Goal: Task Accomplishment & Management: Use online tool/utility

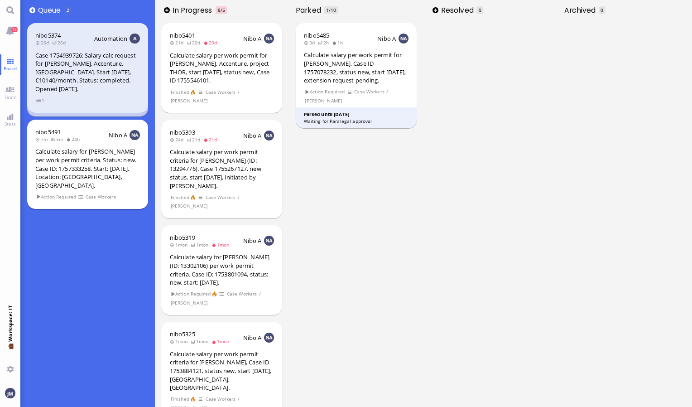
click at [111, 163] on div "Calculate salary for [PERSON_NAME] per work permit criteria. Status: new. Case …" at bounding box center [87, 168] width 105 height 42
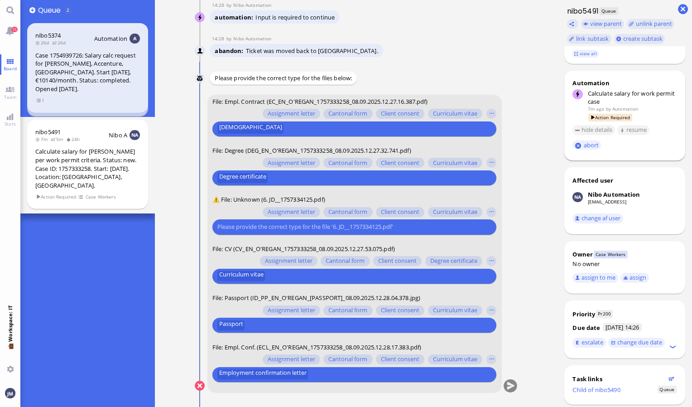
scroll to position [254, 0]
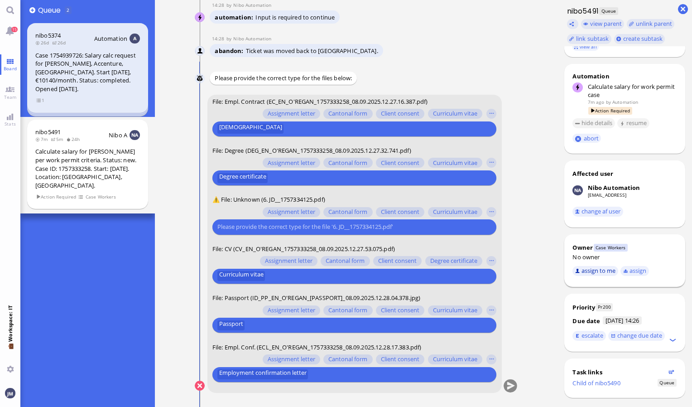
click at [609, 266] on button "assign to me" at bounding box center [595, 271] width 46 height 10
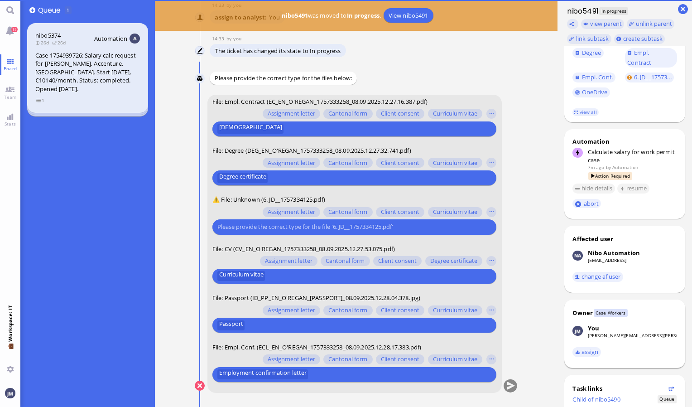
scroll to position [205, 0]
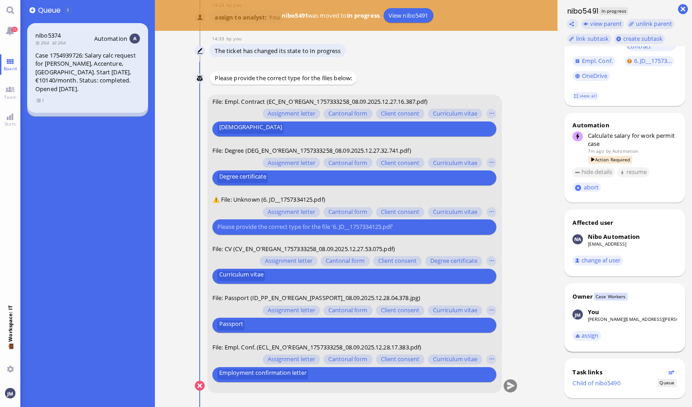
click at [435, 223] on input "text" at bounding box center [353, 227] width 272 height 10
click at [433, 226] on input "text" at bounding box center [353, 227] width 272 height 10
click at [370, 231] on div at bounding box center [353, 227] width 272 height 10
click at [489, 213] on button "button" at bounding box center [491, 212] width 10 height 10
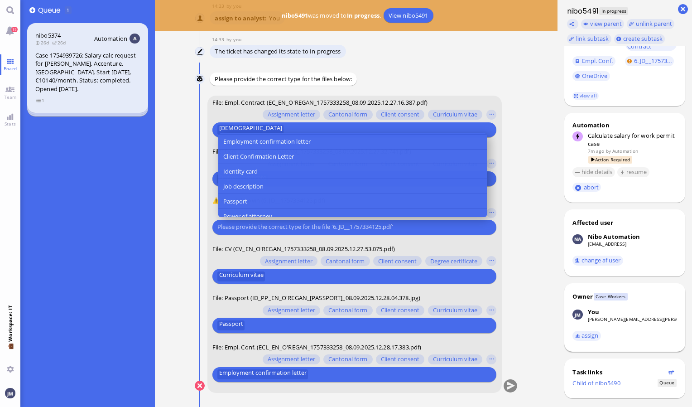
scroll to position [89, 0]
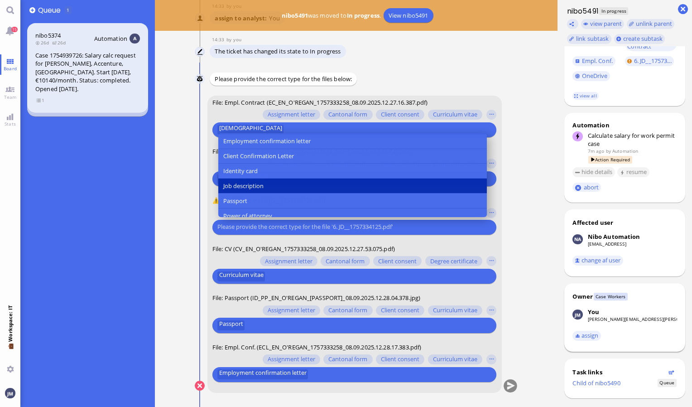
click at [400, 183] on button "Job description" at bounding box center [352, 185] width 269 height 15
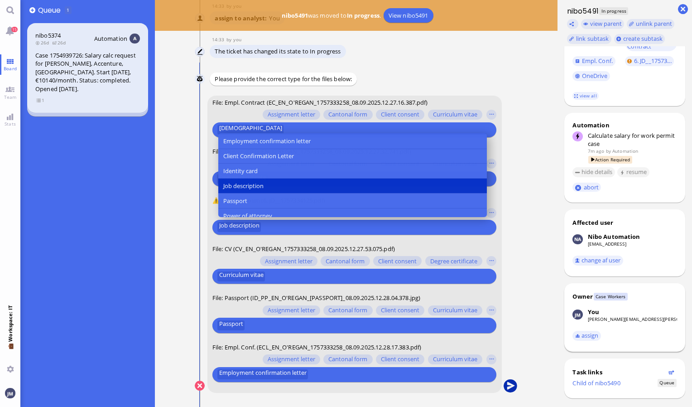
click at [510, 386] on button "submit" at bounding box center [511, 386] width 14 height 14
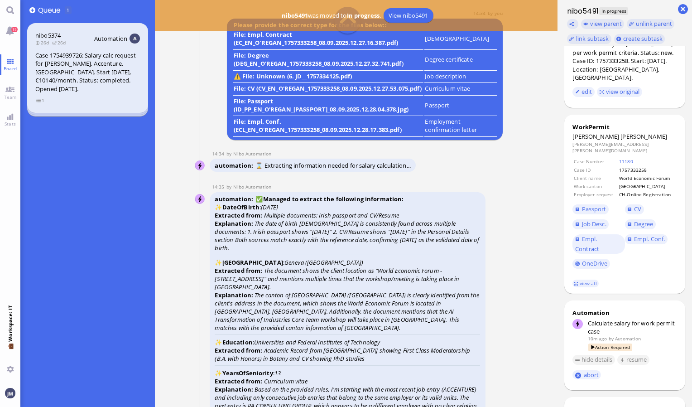
scroll to position [0, 0]
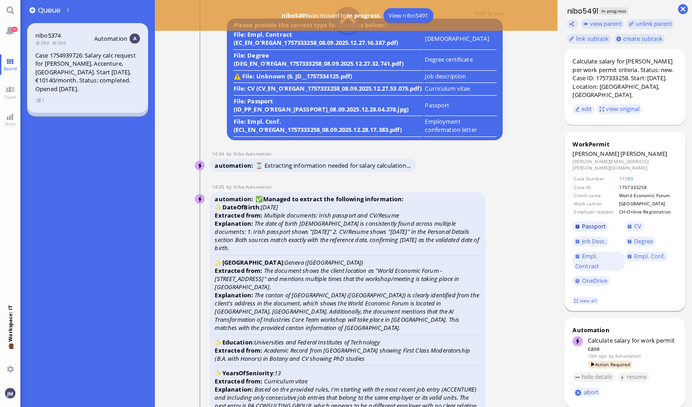
click at [591, 222] on span "Passport" at bounding box center [594, 226] width 24 height 8
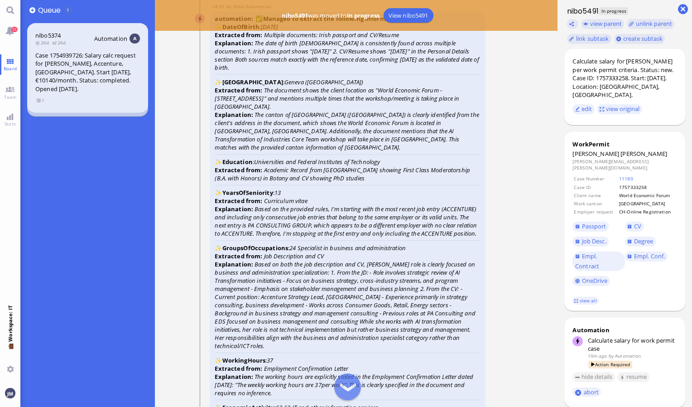
scroll to position [-1322, 0]
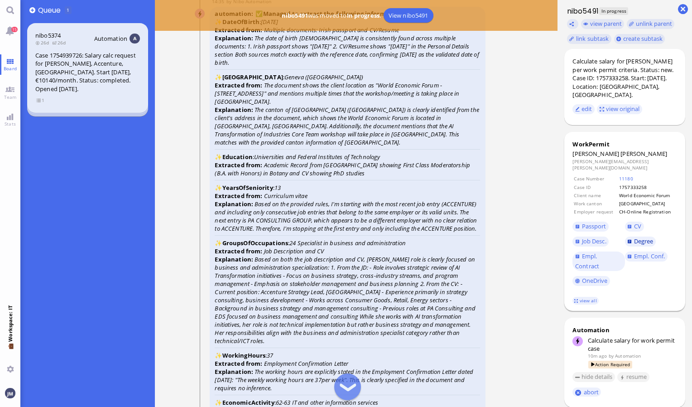
click at [642, 237] on span "Degree" at bounding box center [643, 241] width 19 height 8
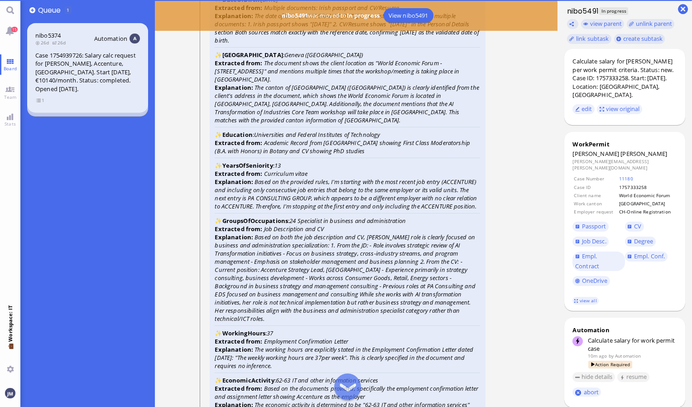
scroll to position [-1299, 0]
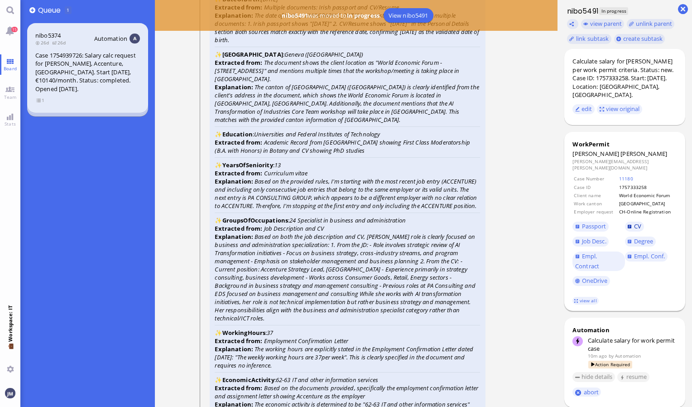
click at [637, 222] on span "CV" at bounding box center [637, 226] width 7 height 8
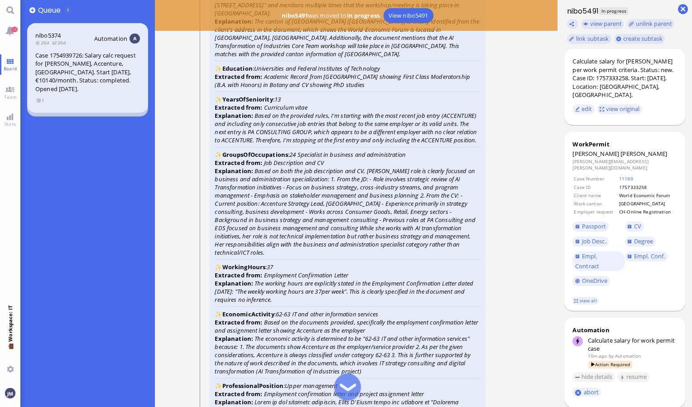
scroll to position [-1233, 0]
click at [648, 252] on span "Empl. Conf." at bounding box center [649, 256] width 31 height 8
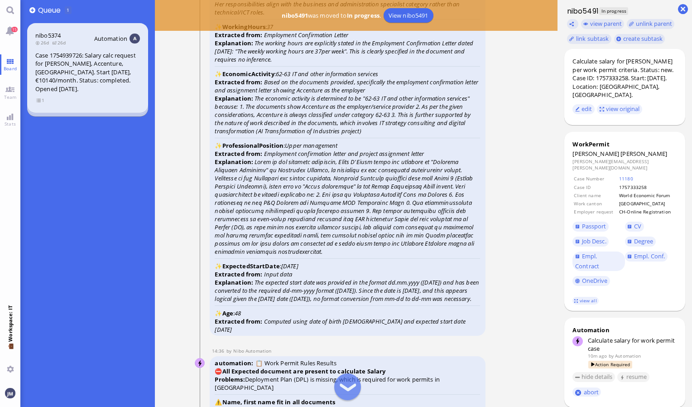
scroll to position [-995, 0]
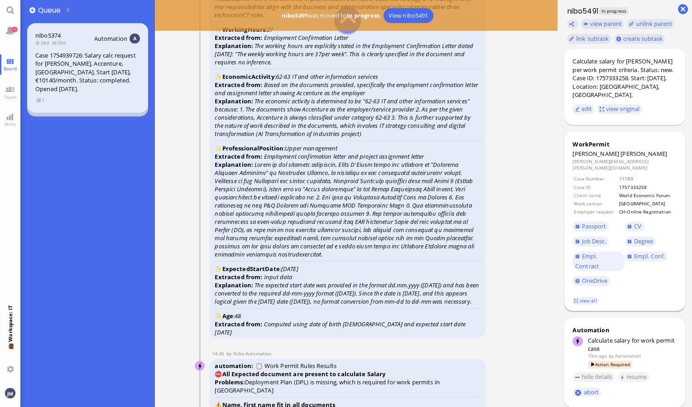
click at [583, 291] on footer "view all" at bounding box center [624, 301] width 121 height 20
click at [584, 297] on link "view all" at bounding box center [585, 301] width 26 height 8
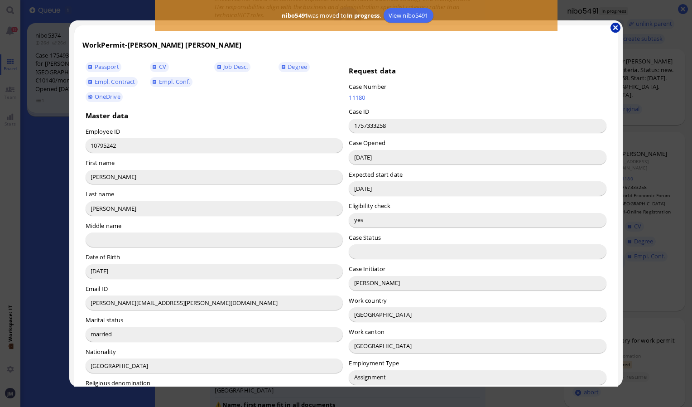
click at [616, 27] on button "button" at bounding box center [616, 28] width 10 height 10
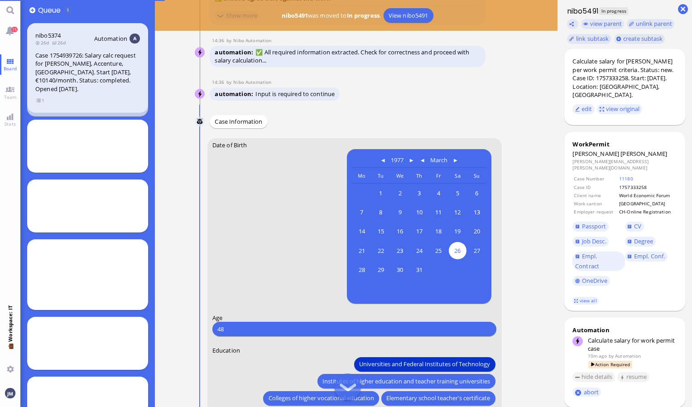
scroll to position [0, 0]
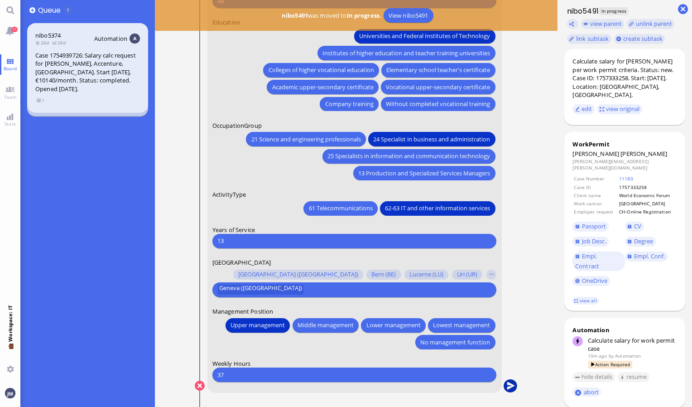
click at [512, 385] on button "submit" at bounding box center [511, 386] width 14 height 14
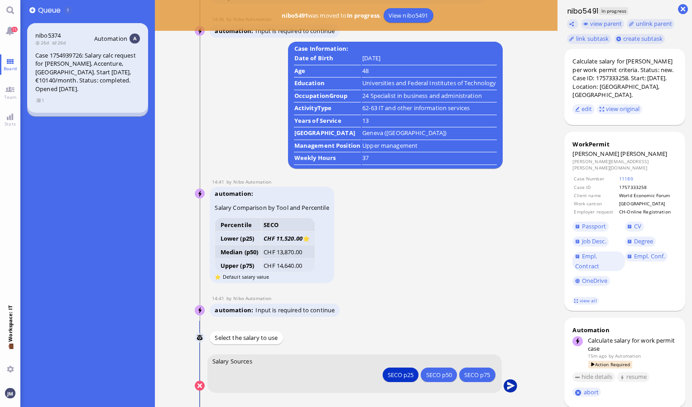
click at [512, 385] on button "submit" at bounding box center [511, 386] width 14 height 14
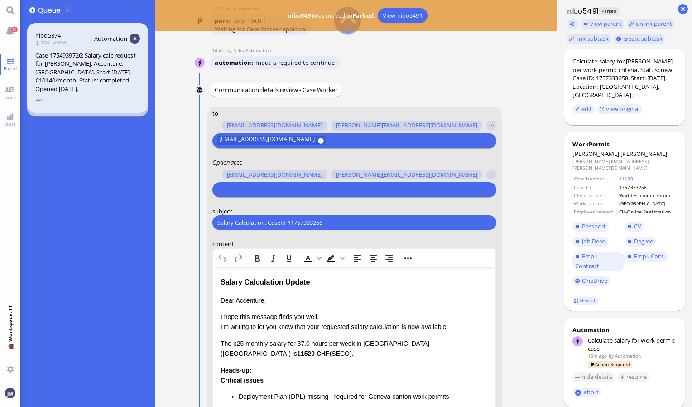
scroll to position [-193, 0]
click at [309, 189] on input "text" at bounding box center [353, 190] width 272 height 10
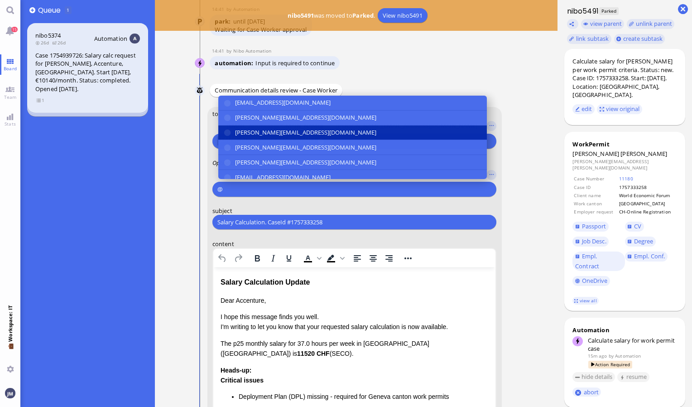
type input "@"
click at [279, 135] on span "[PERSON_NAME][EMAIL_ADDRESS][DOMAIN_NAME]" at bounding box center [305, 133] width 141 height 10
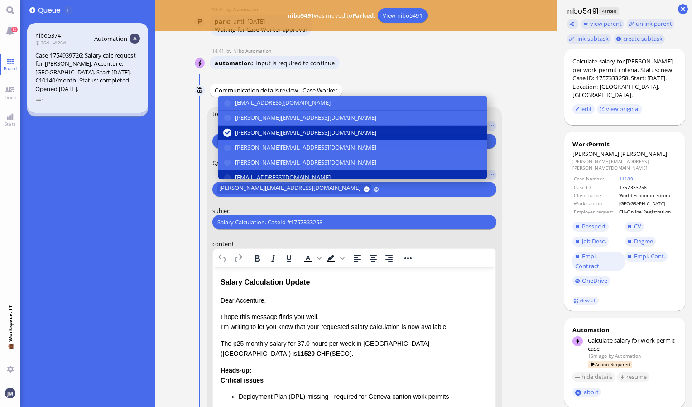
type input "@"
click at [277, 170] on button "[EMAIL_ADDRESS][DOMAIN_NAME]" at bounding box center [352, 177] width 269 height 15
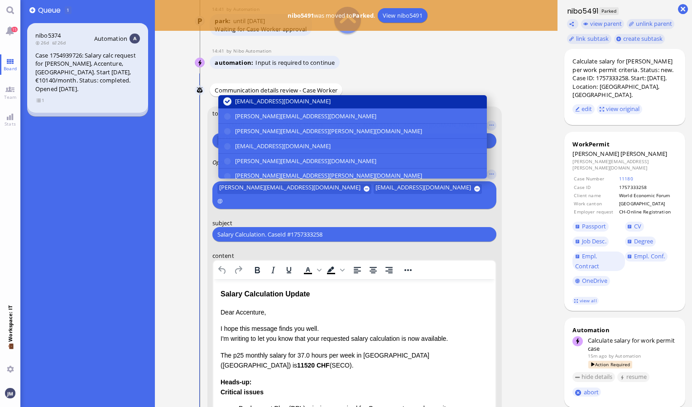
scroll to position [82, 0]
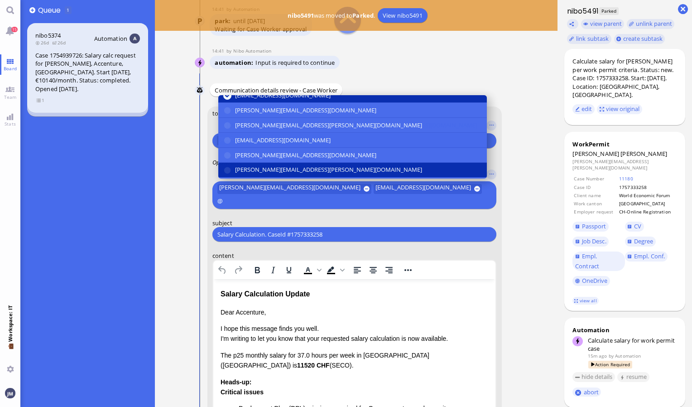
type input "@"
click at [278, 165] on span "[PERSON_NAME][EMAIL_ADDRESS][PERSON_NAME][DOMAIN_NAME]" at bounding box center [328, 170] width 187 height 10
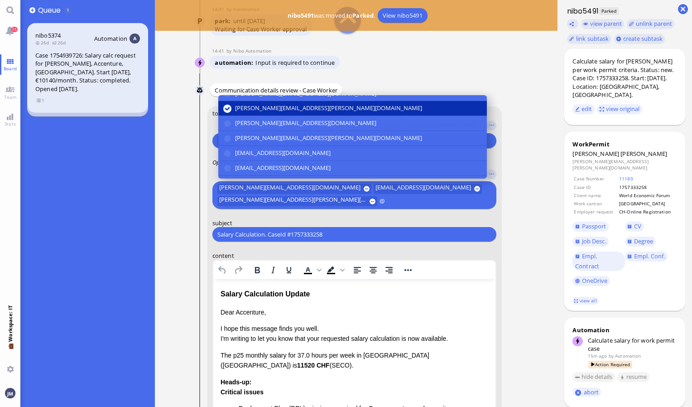
scroll to position [149, 0]
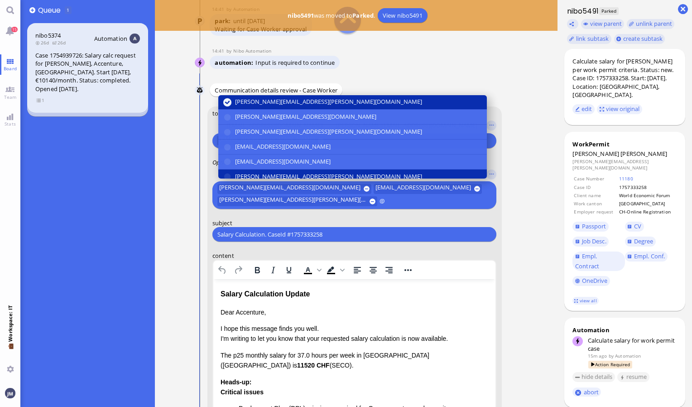
type input "@"
click at [278, 172] on span "[PERSON_NAME][EMAIL_ADDRESS][PERSON_NAME][DOMAIN_NAME]" at bounding box center [328, 177] width 187 height 10
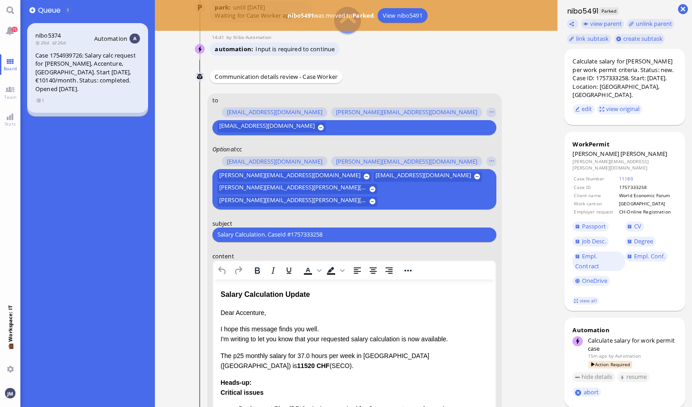
scroll to position [-218, 0]
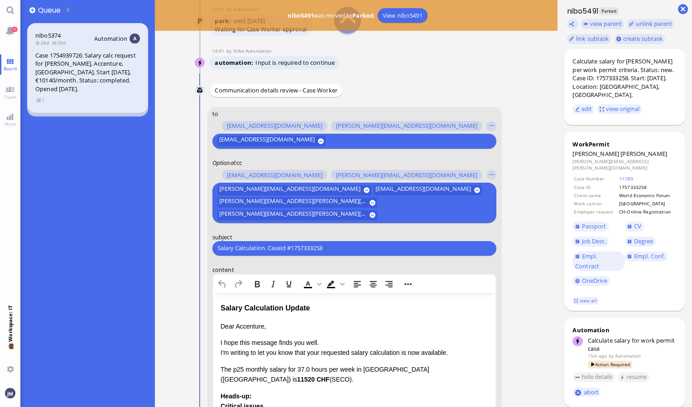
drag, startPoint x: 347, startPoint y: 247, endPoint x: 172, endPoint y: 237, distance: 175.1
click at [172, 237] on ticket "14:26 by Automation Automation Calculate eligible salary for work permit 14:26 …" at bounding box center [356, 203] width 403 height 407
paste input "PazPerTout new case: [PERSON_NAME] (1757334237 / 10795242), Employer Request: C…"
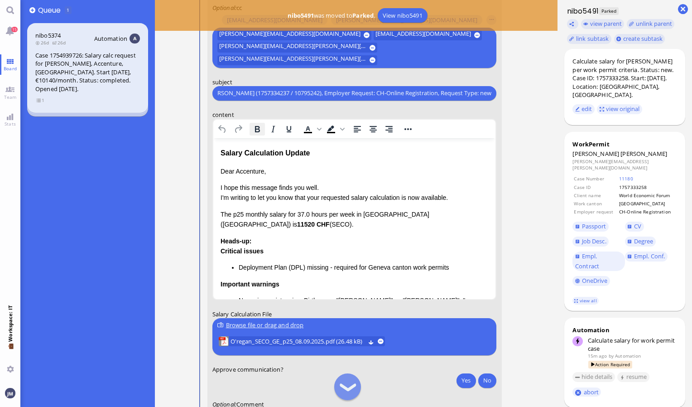
scroll to position [-63, 0]
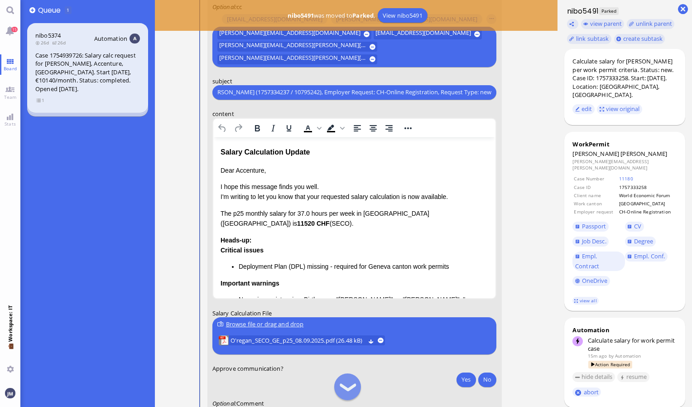
type input "PazPerTout new case: [PERSON_NAME] (1757334237 / 10795242), Employer Request: C…"
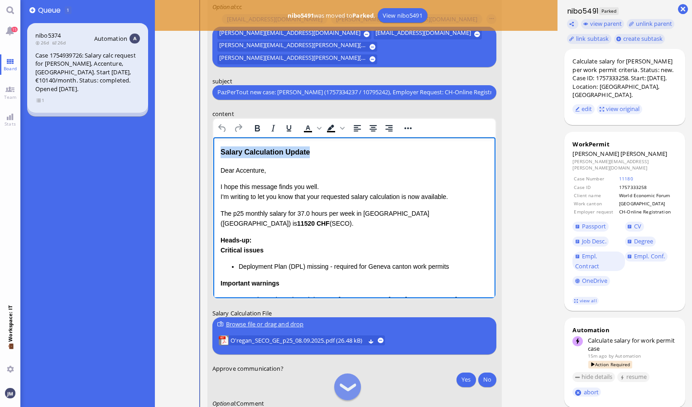
drag, startPoint x: 314, startPoint y: 153, endPoint x: 188, endPoint y: 144, distance: 126.2
click at [213, 144] on html "Salary Calculation Update Dear Accenture, I hope this message finds you well. I…" at bounding box center [354, 286] width 283 height 299
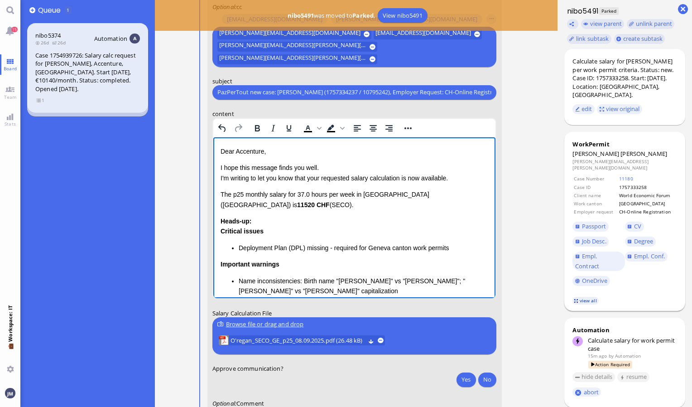
click at [585, 297] on link "view all" at bounding box center [585, 301] width 26 height 8
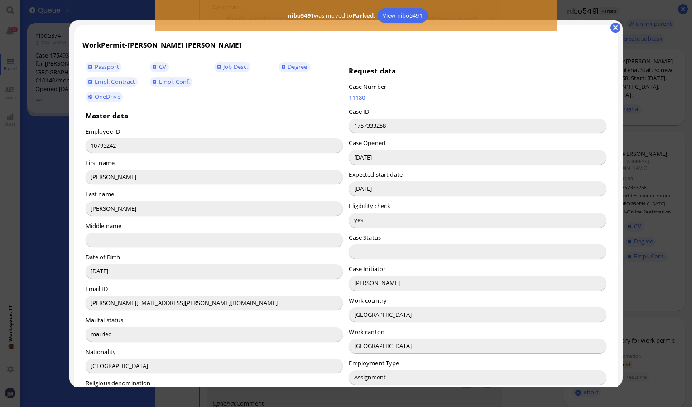
click at [361, 280] on input "[PERSON_NAME]" at bounding box center [478, 283] width 258 height 14
click at [615, 27] on button "button" at bounding box center [616, 28] width 10 height 10
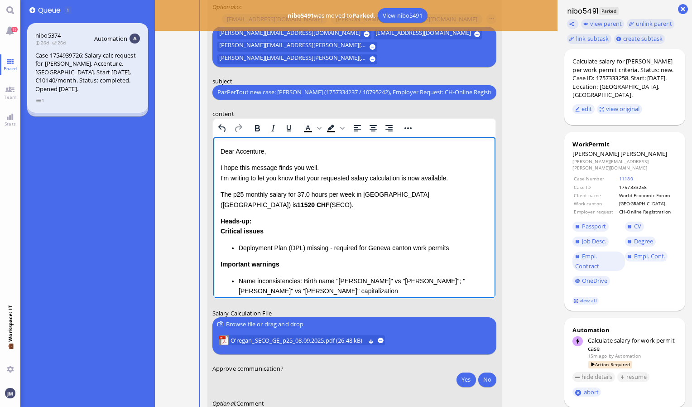
click at [241, 151] on p "Dear Accenture," at bounding box center [354, 151] width 268 height 10
drag, startPoint x: 220, startPoint y: 194, endPoint x: 339, endPoint y: 239, distance: 127.5
click at [339, 239] on html "Dear [PERSON_NAME], I hope this message finds you well. I'm writing to let you …" at bounding box center [354, 277] width 283 height 280
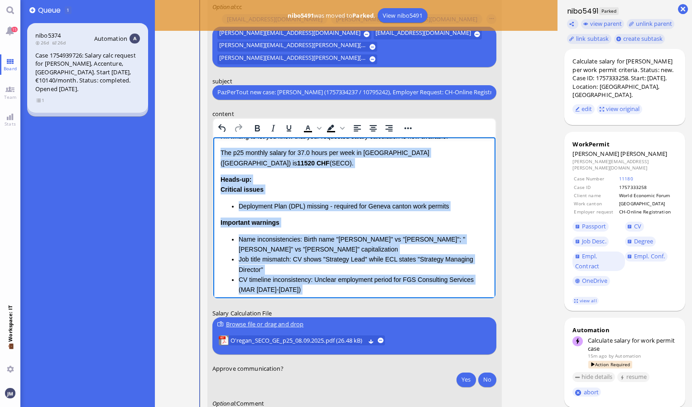
scroll to position [109, 0]
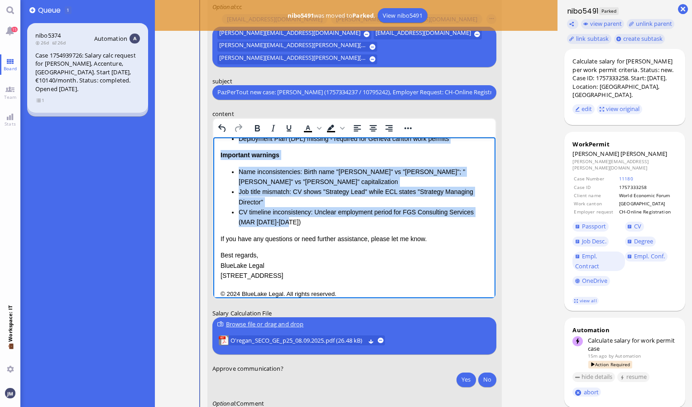
drag, startPoint x: 221, startPoint y: 192, endPoint x: 308, endPoint y: 211, distance: 89.3
click at [308, 211] on div "Dear [PERSON_NAME], I hope this message finds you well. I'm writing to let you …" at bounding box center [354, 158] width 268 height 243
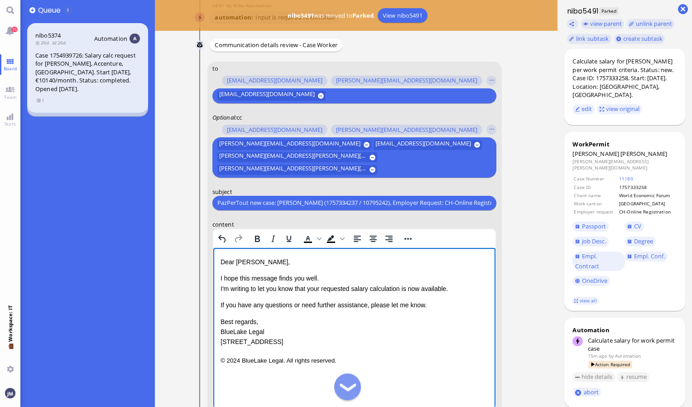
scroll to position [0, 0]
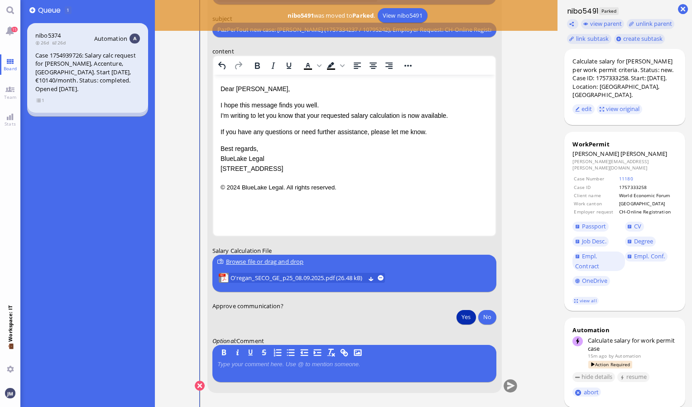
click at [465, 317] on button "Yes" at bounding box center [466, 316] width 19 height 14
click at [511, 386] on button "submit" at bounding box center [511, 386] width 14 height 14
